Goal: Find specific page/section: Find specific page/section

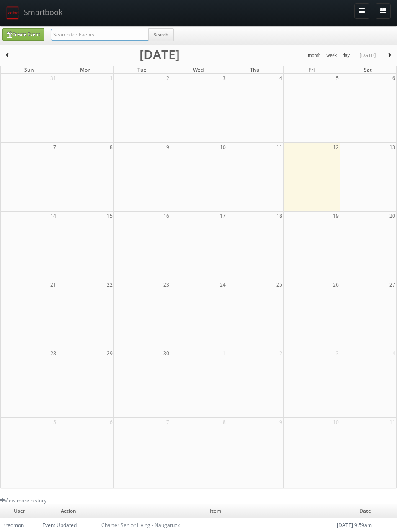
click at [126, 30] on input "text" at bounding box center [100, 35] width 98 height 12
type input "smile doctors"
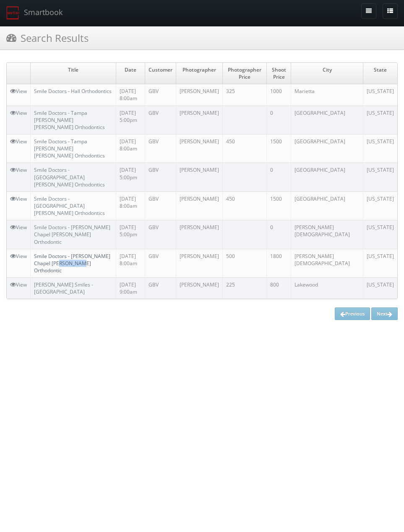
drag, startPoint x: 61, startPoint y: 230, endPoint x: 42, endPoint y: 225, distance: 19.4
click at [42, 249] on td "Smile Doctors - [PERSON_NAME] Chapel [PERSON_NAME] Orthodontic" at bounding box center [74, 263] width 86 height 29
click at [42, 253] on link "Smile Doctors - [PERSON_NAME] Chapel [PERSON_NAME] Orthodontic" at bounding box center [72, 263] width 76 height 21
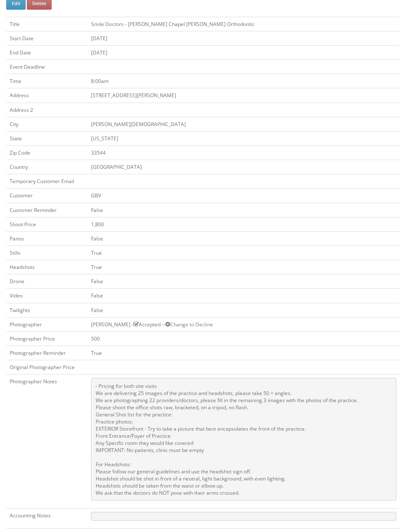
scroll to position [84, 0]
